Goal: Information Seeking & Learning: Learn about a topic

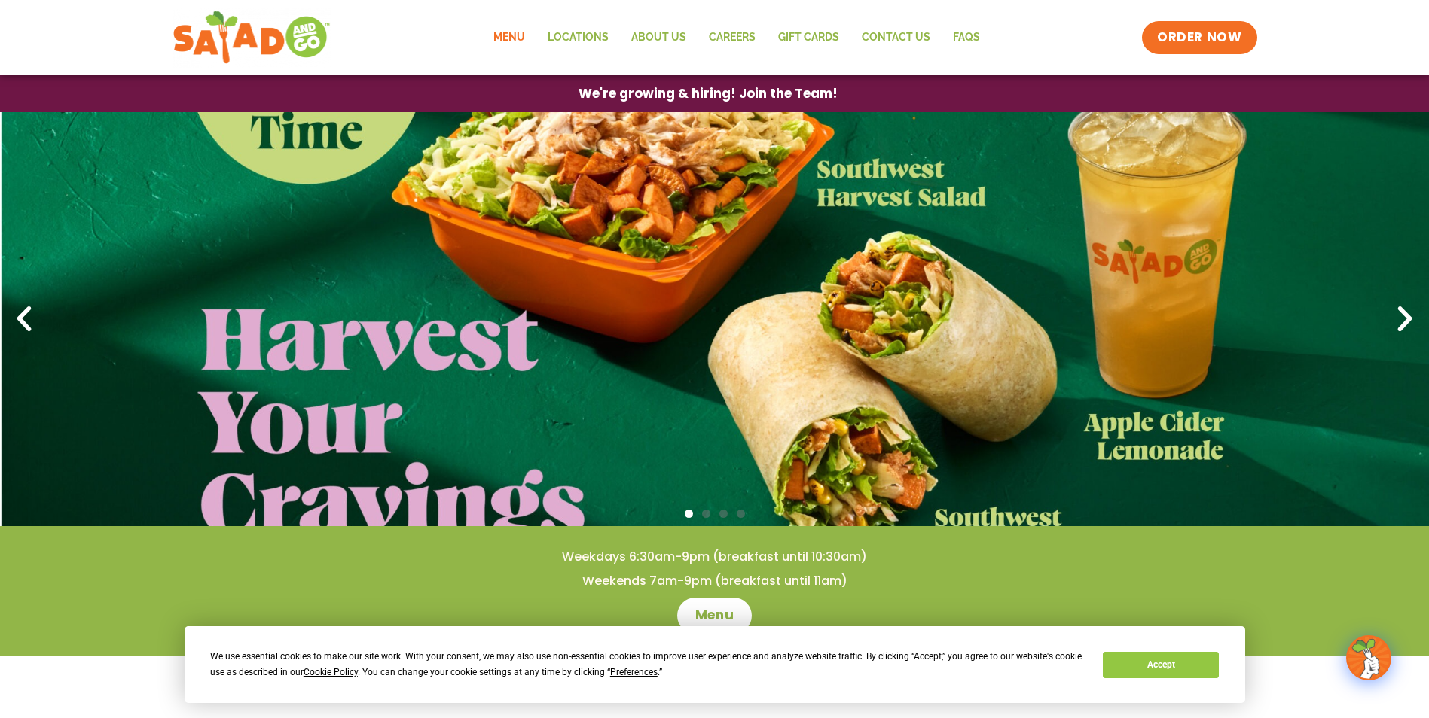
click at [517, 33] on link "Menu" at bounding box center [509, 37] width 54 height 35
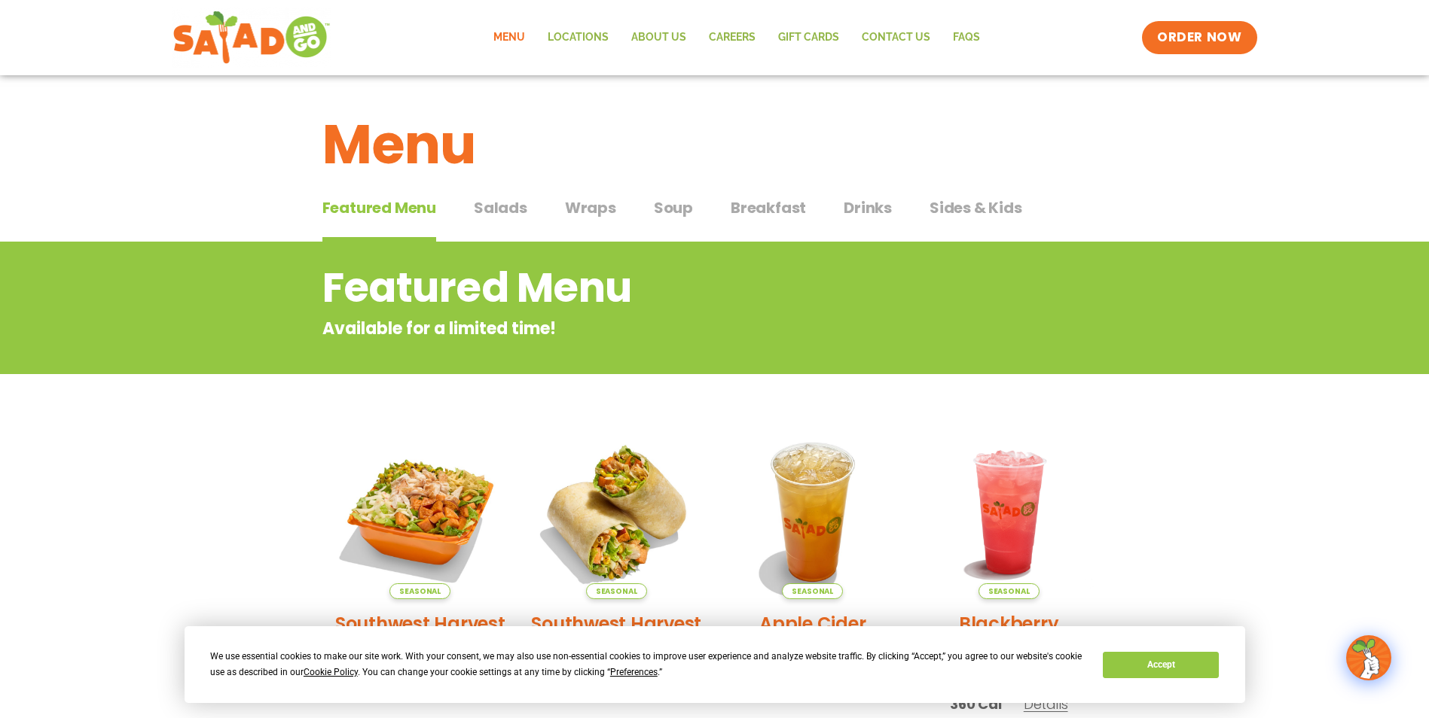
click at [853, 202] on span "Drinks" at bounding box center [867, 208] width 48 height 23
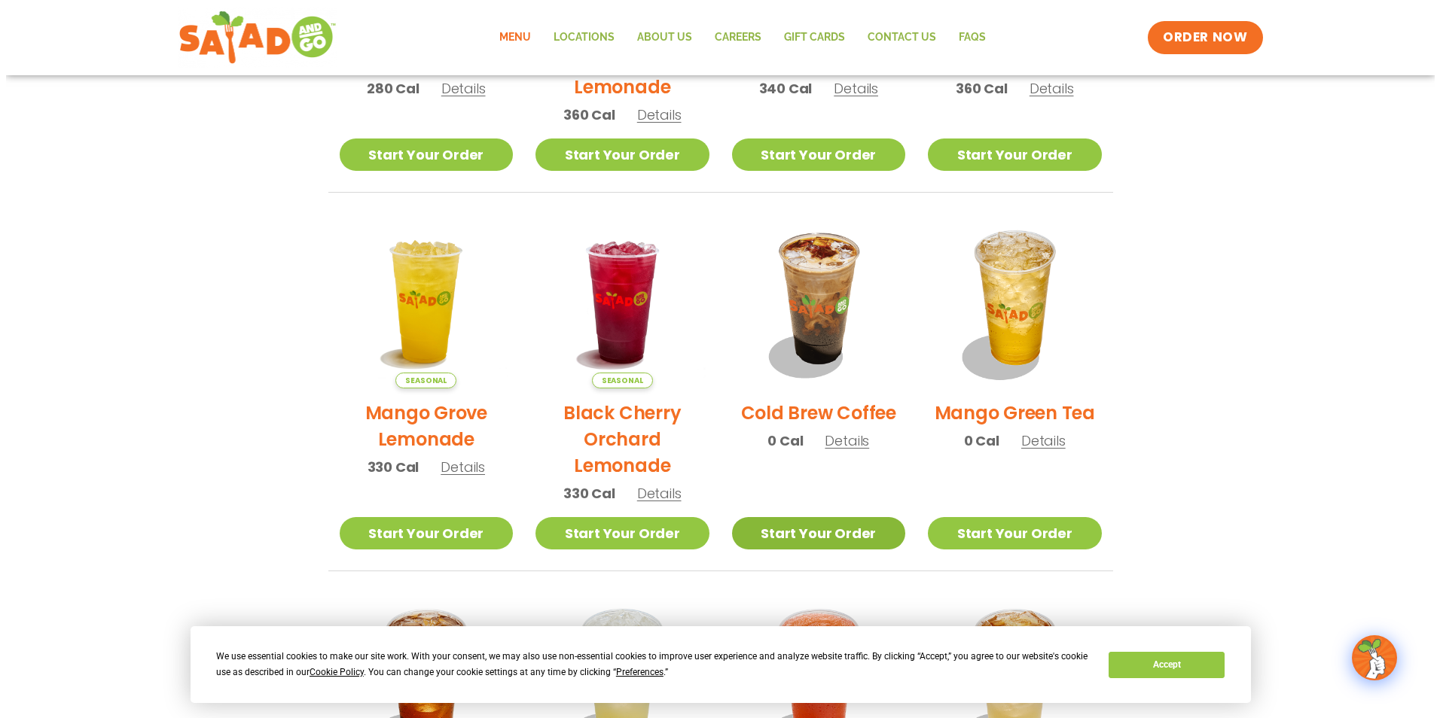
scroll to position [678, 0]
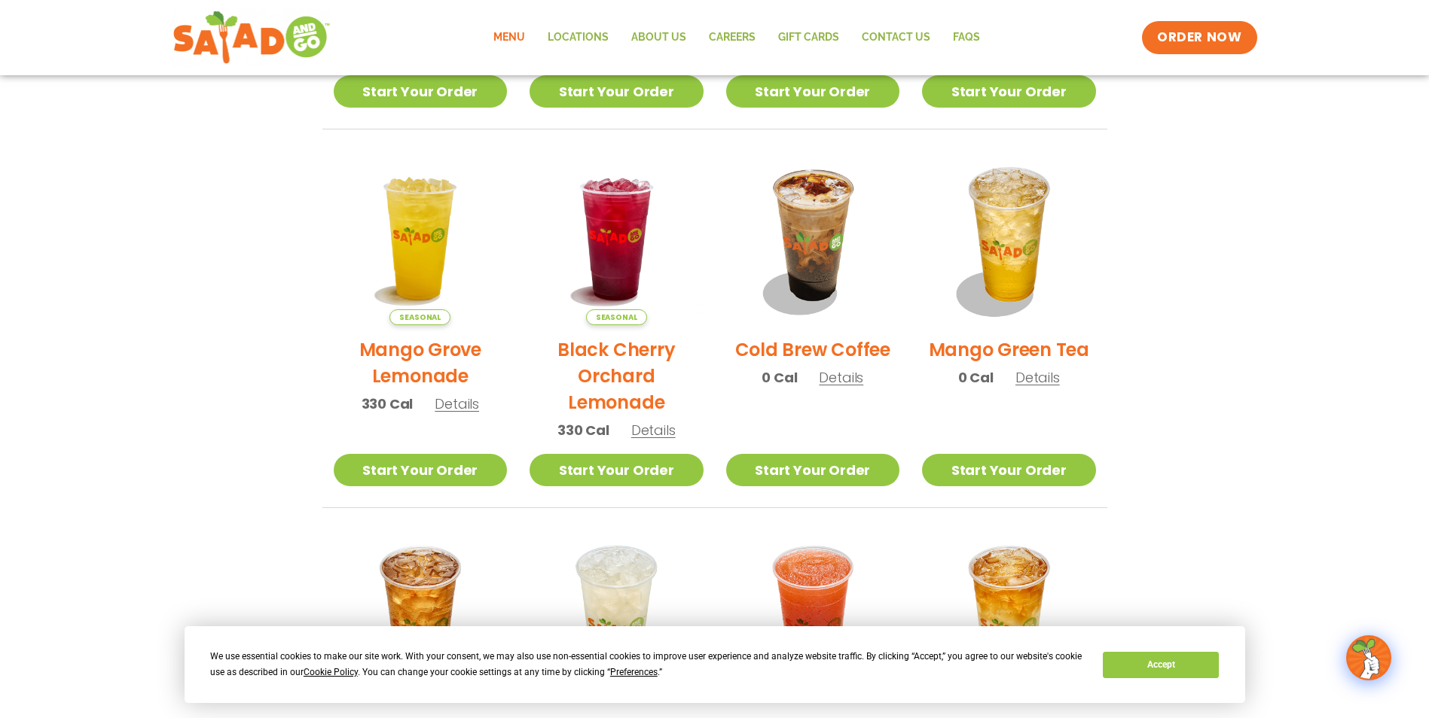
click at [841, 382] on span "Details" at bounding box center [841, 377] width 44 height 19
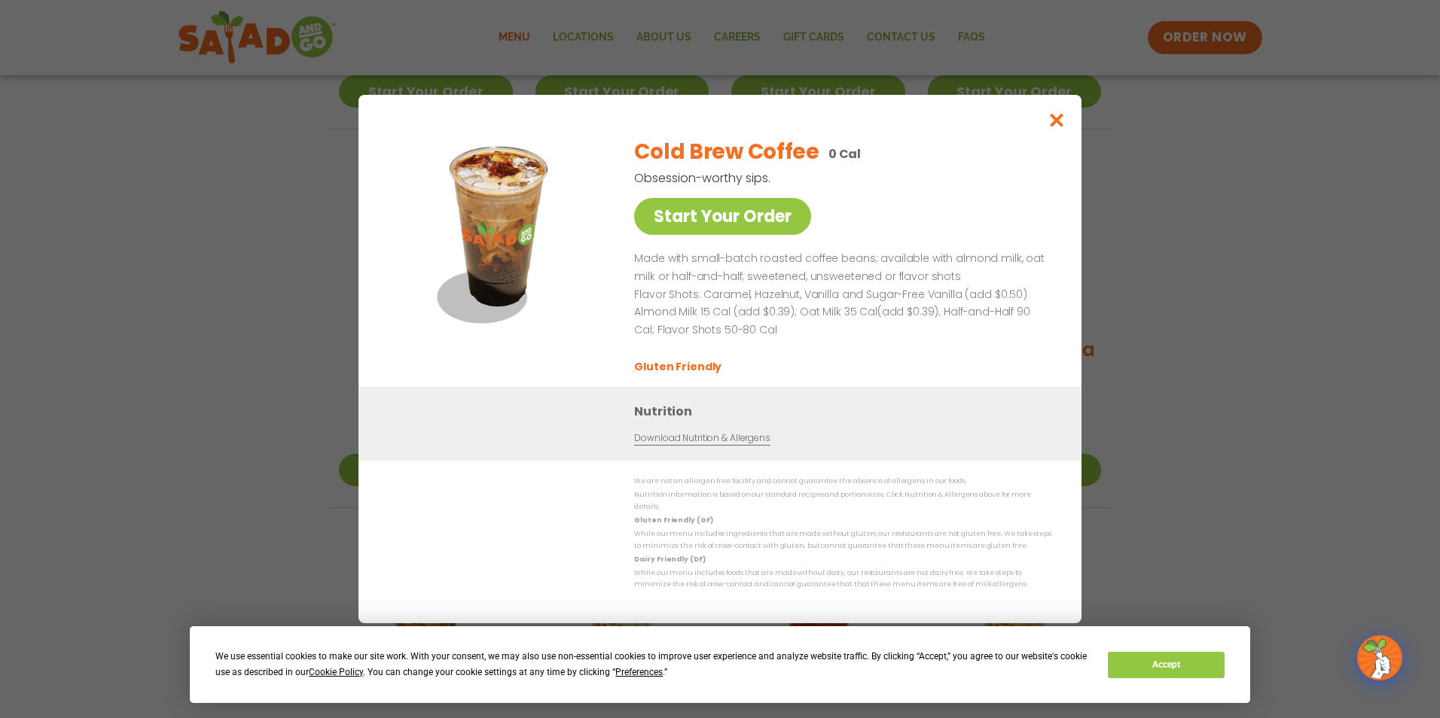
click at [689, 445] on link "Download Nutrition & Allergens" at bounding box center [702, 439] width 136 height 14
click at [729, 231] on link "Start Your Order" at bounding box center [722, 216] width 177 height 37
